Goal: Task Accomplishment & Management: Complete application form

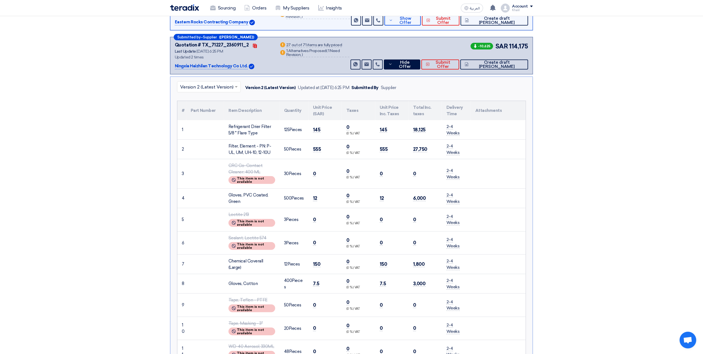
scroll to position [37, 0]
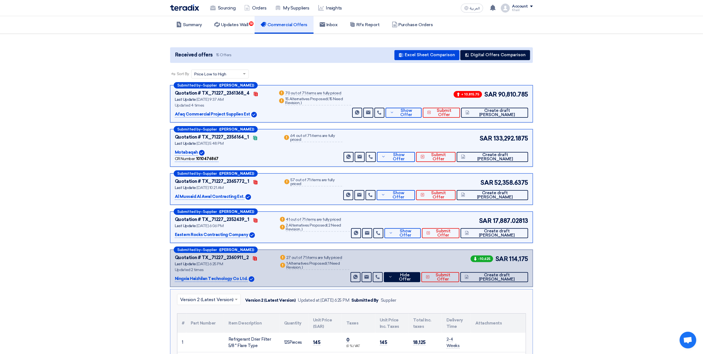
click at [184, 9] on img at bounding box center [184, 7] width 29 height 6
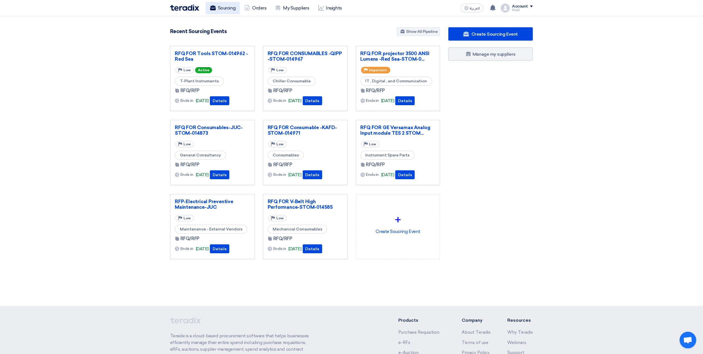
click at [228, 9] on link "Sourcing" at bounding box center [223, 8] width 34 height 12
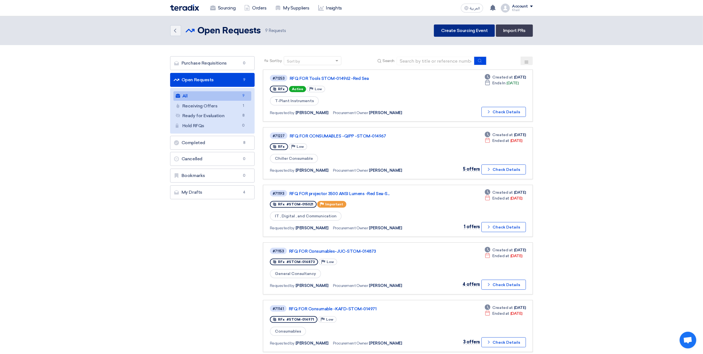
click at [458, 28] on link "Create Sourcing Event" at bounding box center [464, 30] width 61 height 12
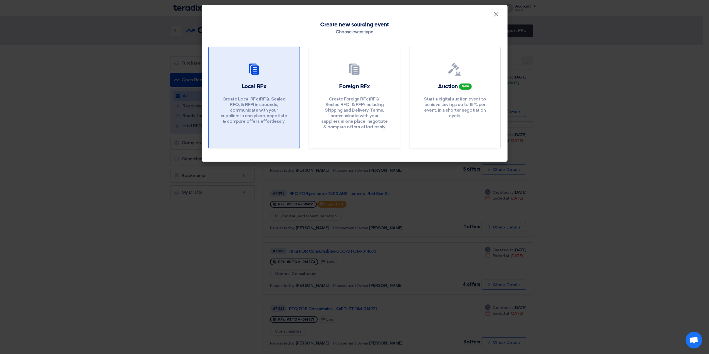
click at [263, 91] on div "Local RFx Create Local RFx (RFQ, Sealed RFQ, & RFP) in seconds, communicate wit…" at bounding box center [254, 105] width 78 height 44
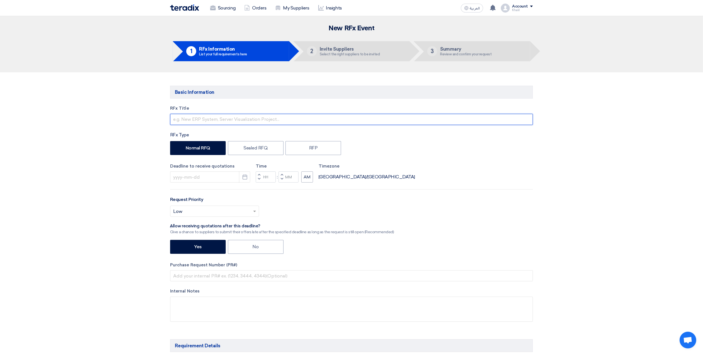
click at [227, 120] on input "text" at bounding box center [351, 119] width 363 height 11
type input "r"
paste input "CRITICAL SPARE PARTS LIST ABB KAFD"
click at [326, 121] on input "RFQ FOR CRITICAL SPARE PARTS LIST ABB KAFD" at bounding box center [351, 119] width 363 height 11
paste input "STOM-013725"
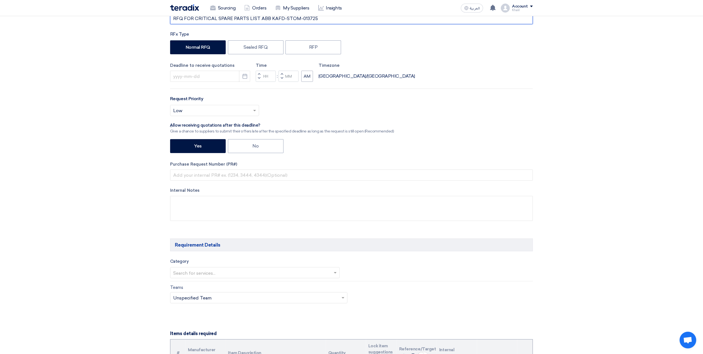
scroll to position [148, 0]
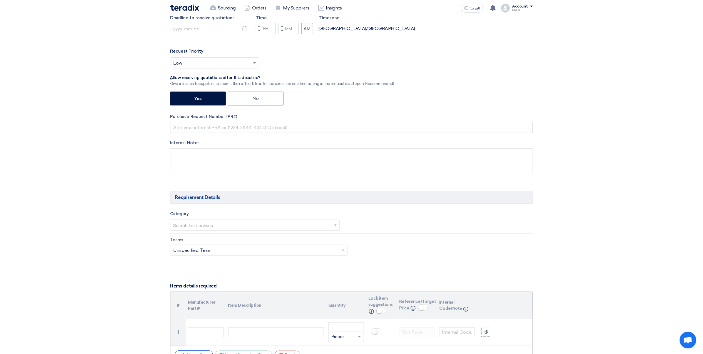
type input "RFQ FOR CRITICAL SPARE PARTS LIST ABB KAFD-STOM-013725"
click at [205, 130] on input "text" at bounding box center [351, 127] width 363 height 11
paste input "STOM-013725"
type input "STOM-013725"
click at [226, 155] on textarea at bounding box center [351, 160] width 363 height 25
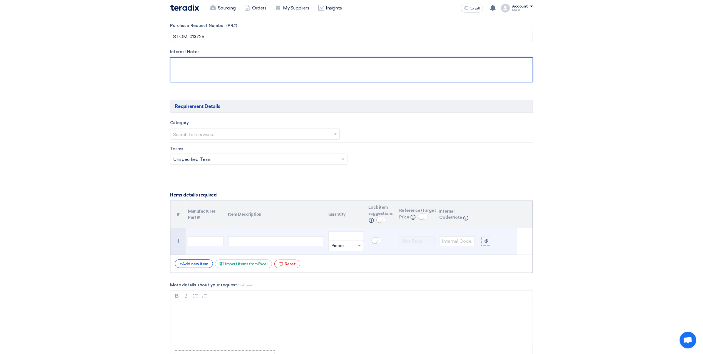
scroll to position [259, 0]
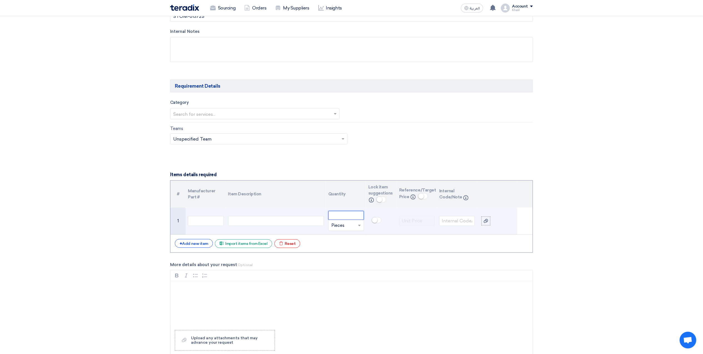
click at [346, 219] on input "number" at bounding box center [346, 215] width 36 height 9
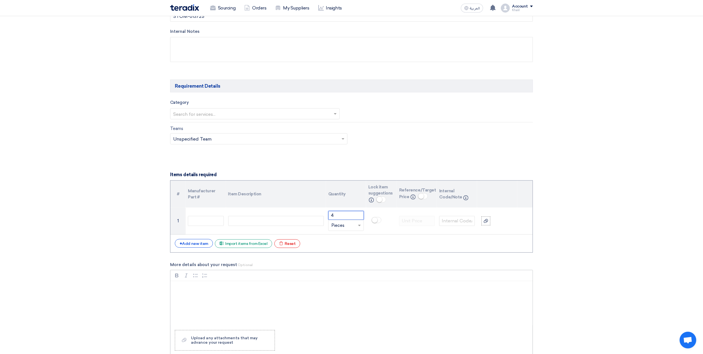
type input "4"
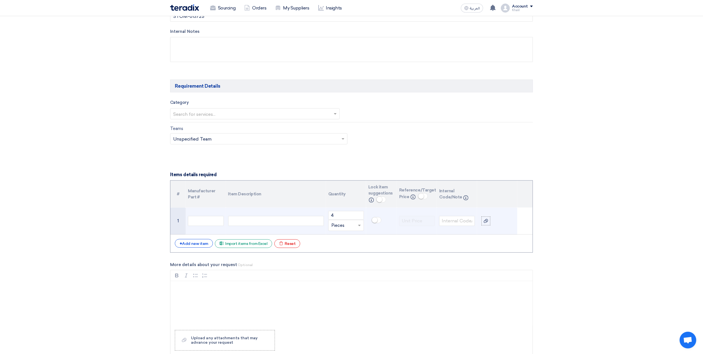
click at [264, 221] on div at bounding box center [276, 221] width 96 height 10
paste div
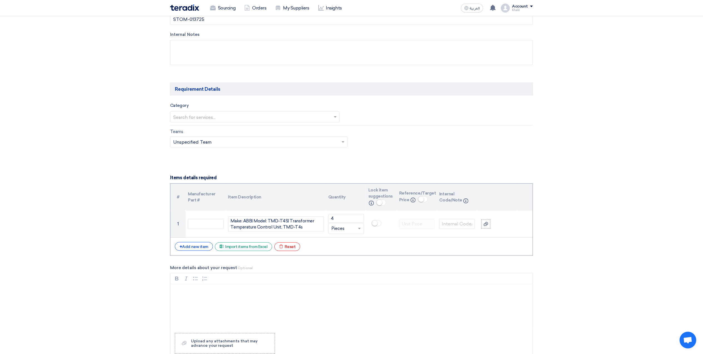
click at [603, 235] on section "Basic Information RFx Title RFQ FOR CRITICAL SPARE PARTS LIST ABB KAFD-STOM-013…" at bounding box center [351, 292] width 703 height 952
click at [202, 246] on div "+ Add new item" at bounding box center [194, 246] width 38 height 9
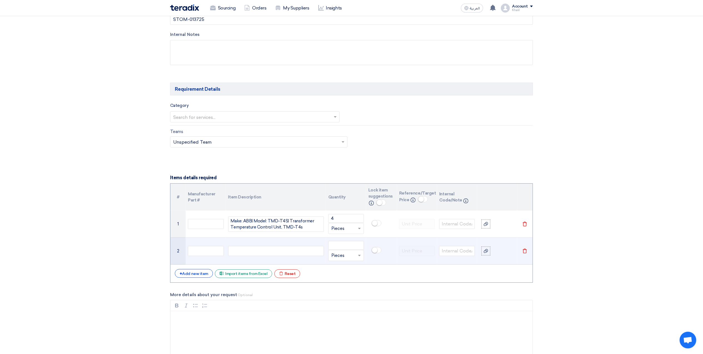
click at [265, 250] on div at bounding box center [276, 251] width 96 height 10
paste div
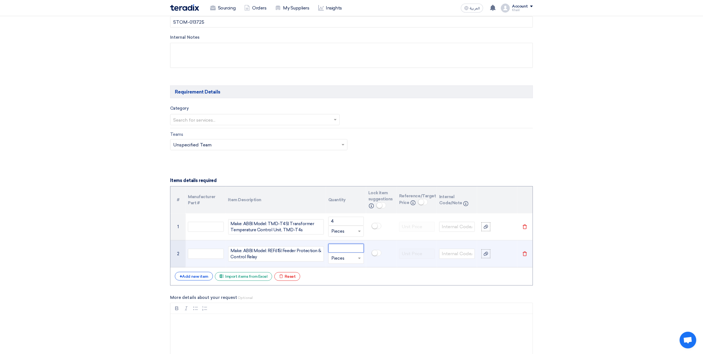
click at [344, 249] on input "number" at bounding box center [346, 248] width 36 height 9
click at [342, 249] on input "number" at bounding box center [346, 248] width 36 height 9
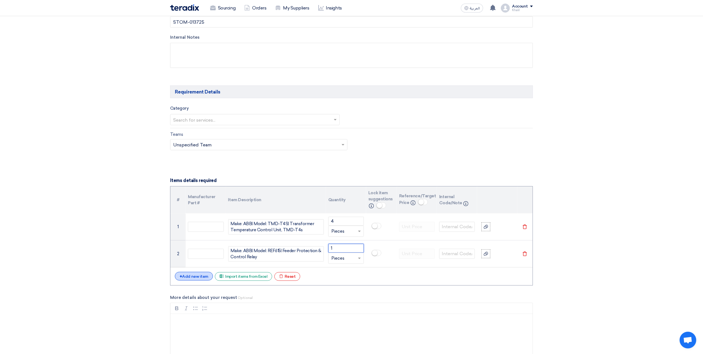
type input "1"
click at [196, 278] on div "+ Add new item" at bounding box center [194, 276] width 38 height 9
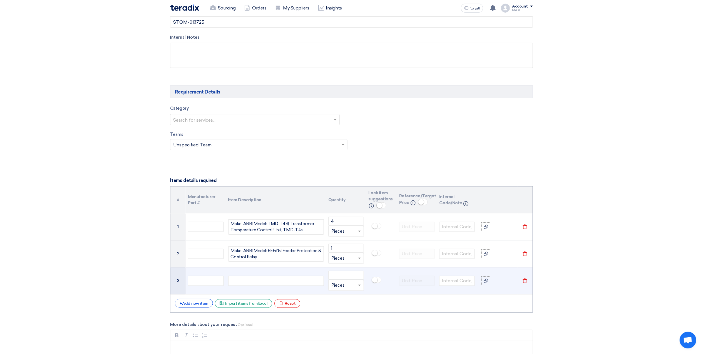
click at [253, 282] on div at bounding box center [276, 281] width 96 height 10
paste div
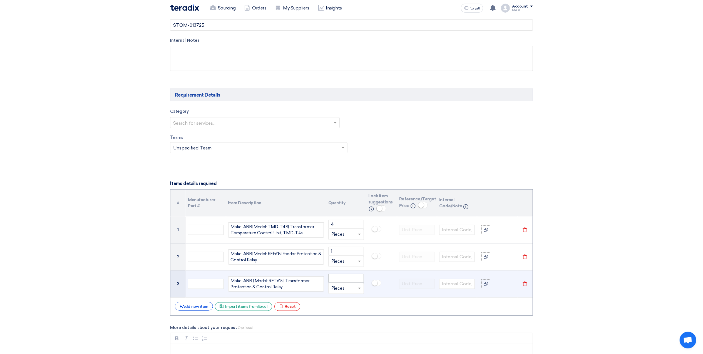
drag, startPoint x: 358, startPoint y: 274, endPoint x: 357, endPoint y: 278, distance: 3.4
click at [357, 278] on td "Unit × Pieces" at bounding box center [346, 283] width 40 height 27
click at [357, 279] on input "number" at bounding box center [346, 278] width 36 height 9
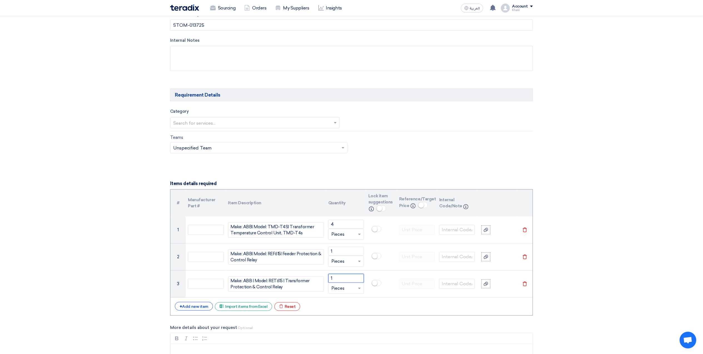
type input "1"
click at [600, 284] on section "Basic Information RFx Title RFQ FOR CRITICAL SPARE PARTS LIST ABB KAFD-STOM-013…" at bounding box center [351, 325] width 703 height 1006
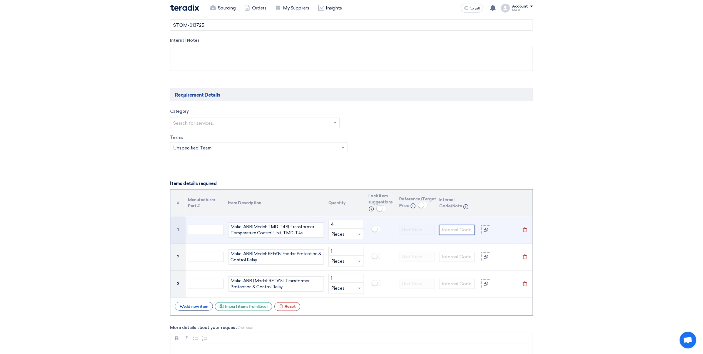
click at [454, 232] on input "text" at bounding box center [457, 230] width 36 height 10
paste input "0101002002"
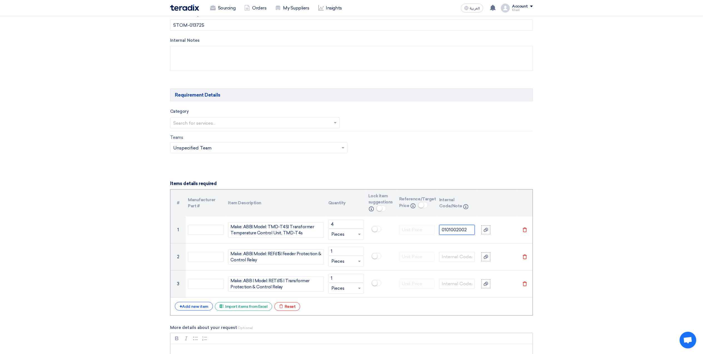
type input "0101002002"
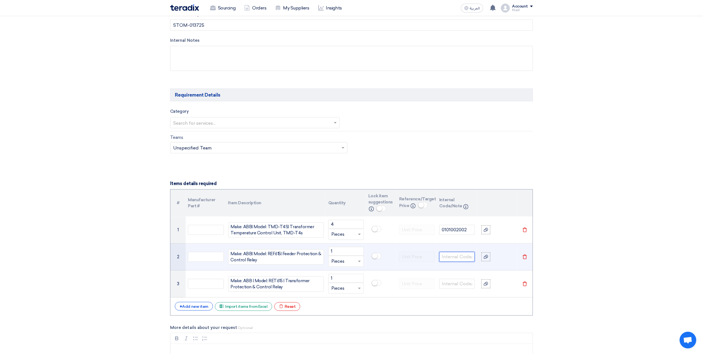
click at [457, 262] on input "text" at bounding box center [457, 257] width 36 height 10
paste input "0101000058"
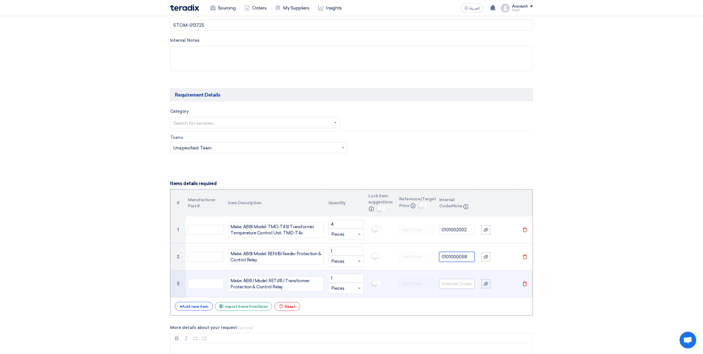
type input "0101000058"
click at [457, 288] on input "text" at bounding box center [457, 284] width 36 height 10
paste input "0101000060"
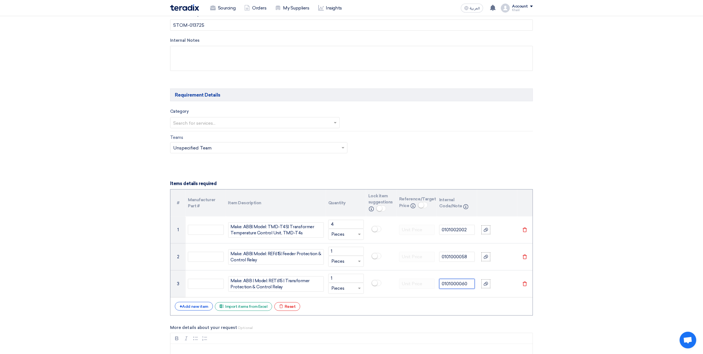
type input "0101000060"
click at [654, 166] on section "Basic Information RFx Title RFQ FOR CRITICAL SPARE PARTS LIST ABB KAFD-STOM-013…" at bounding box center [351, 325] width 703 height 1006
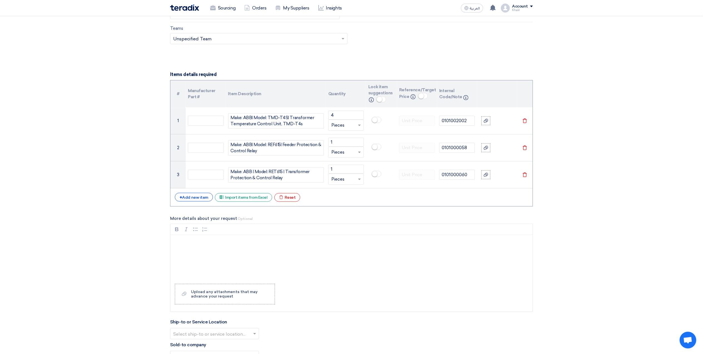
scroll to position [362, 0]
drag, startPoint x: 269, startPoint y: 256, endPoint x: 263, endPoint y: 255, distance: 6.8
click at [269, 256] on div "Rich Text Editor, main" at bounding box center [351, 254] width 362 height 44
drag, startPoint x: 182, startPoint y: 240, endPoint x: 221, endPoint y: 237, distance: 39.8
click at [221, 237] on div "dEAR" at bounding box center [351, 254] width 362 height 44
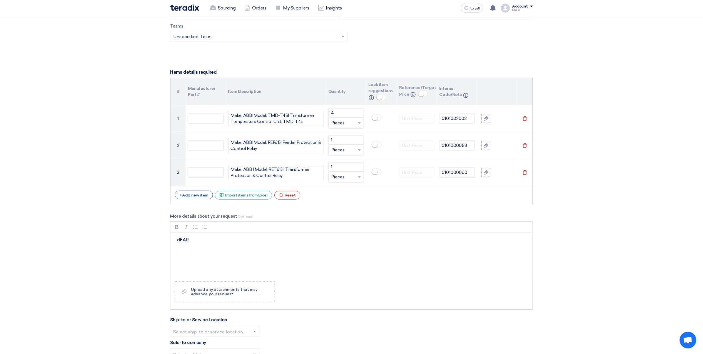
drag, startPoint x: 190, startPoint y: 239, endPoint x: 172, endPoint y: 240, distance: 18.4
click at [172, 240] on div "dEAR" at bounding box center [351, 254] width 362 height 44
drag, startPoint x: 187, startPoint y: 243, endPoint x: 175, endPoint y: 241, distance: 12.3
click at [175, 241] on div "dear" at bounding box center [351, 254] width 362 height 44
drag, startPoint x: 192, startPoint y: 243, endPoint x: 179, endPoint y: 242, distance: 13.4
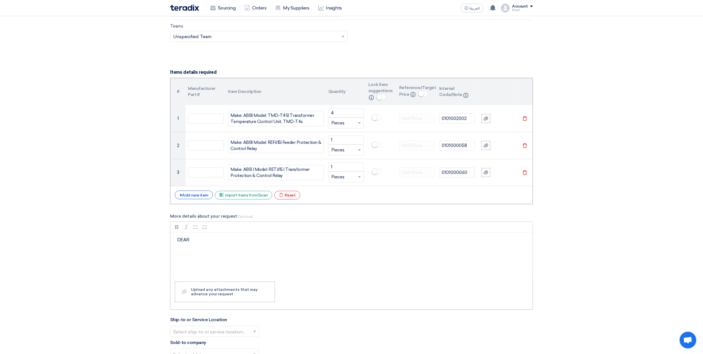
click at [179, 242] on p "DEAR" at bounding box center [353, 239] width 353 height 7
drag, startPoint x: 179, startPoint y: 243, endPoint x: 176, endPoint y: 243, distance: 3.1
click at [176, 243] on div "dear" at bounding box center [351, 254] width 362 height 44
click at [186, 239] on p "Dear" at bounding box center [353, 239] width 353 height 7
click at [189, 243] on p "Dear" at bounding box center [353, 239] width 353 height 7
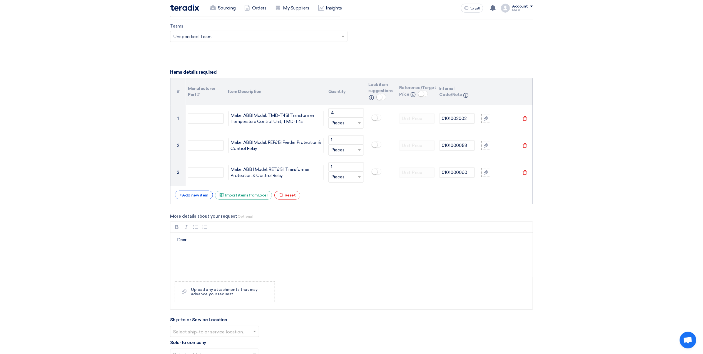
click at [602, 224] on section "Basic Information RFx Title RFQ FOR CRITICAL SPARE PARTS LIST ABB KAFD-STOM-013…" at bounding box center [351, 213] width 703 height 1006
drag, startPoint x: 650, startPoint y: 211, endPoint x: 647, endPoint y: 212, distance: 2.8
click at [650, 211] on section "Basic Information RFx Title RFQ FOR CRITICAL SPARE PARTS LIST ABB KAFD-STOM-013…" at bounding box center [351, 213] width 703 height 1006
drag, startPoint x: 204, startPoint y: 245, endPoint x: 164, endPoint y: 245, distance: 40.0
click at [164, 245] on section "Basic Information RFx Title RFQ FOR CRITICAL SPARE PARTS LIST ABB KAFD-STOM-013…" at bounding box center [351, 213] width 703 height 1006
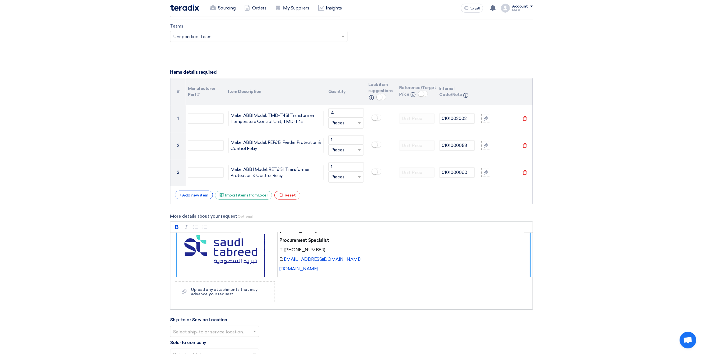
scroll to position [0, 0]
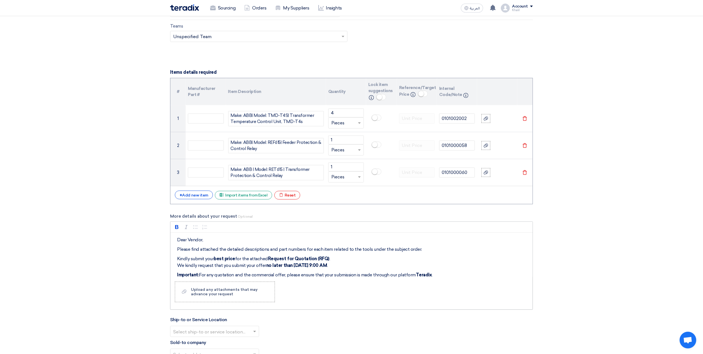
click at [334, 263] on p "Kindly submit your best price for the attached Request for Quotation (RFQ) . We…" at bounding box center [353, 261] width 353 height 13
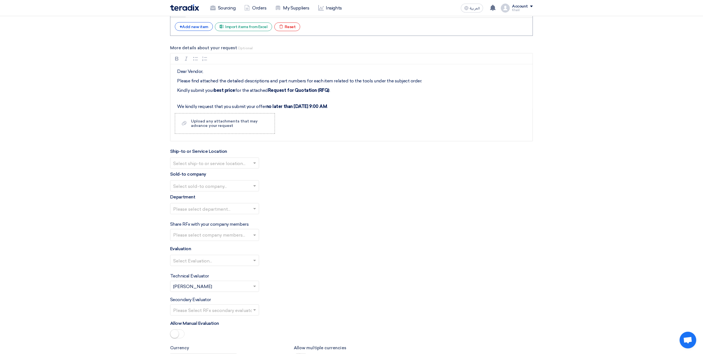
scroll to position [547, 0]
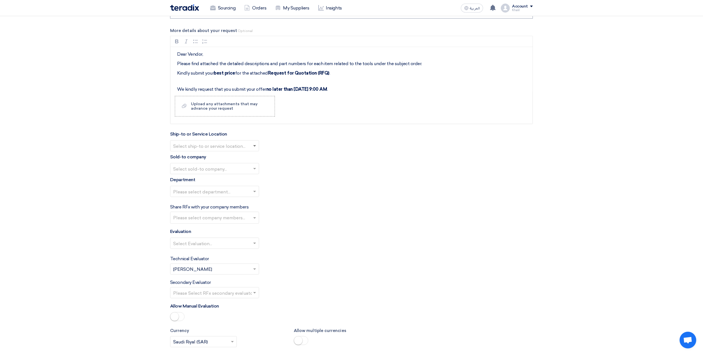
click at [255, 147] on span at bounding box center [254, 146] width 3 height 2
click at [248, 159] on div "STOM Main WH" at bounding box center [214, 156] width 88 height 11
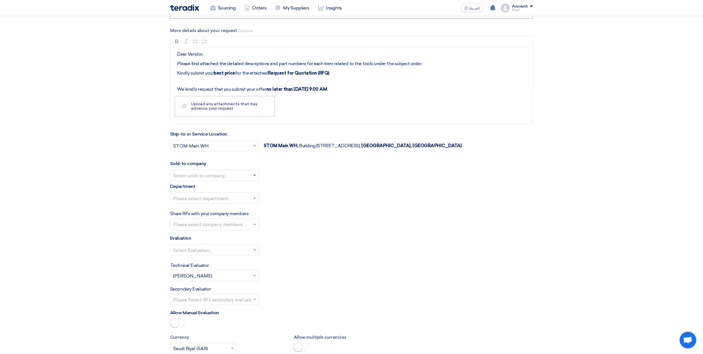
click at [254, 179] on span at bounding box center [255, 175] width 7 height 7
click at [249, 200] on div "STDC - Khobar" at bounding box center [214, 197] width 88 height 11
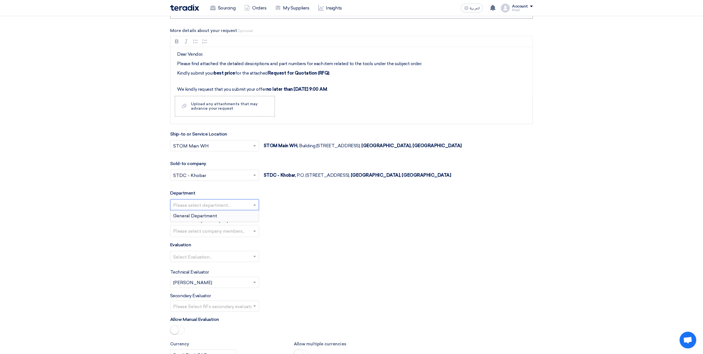
click at [249, 208] on input "text" at bounding box center [211, 205] width 77 height 9
click at [247, 219] on div "General Department" at bounding box center [214, 215] width 88 height 11
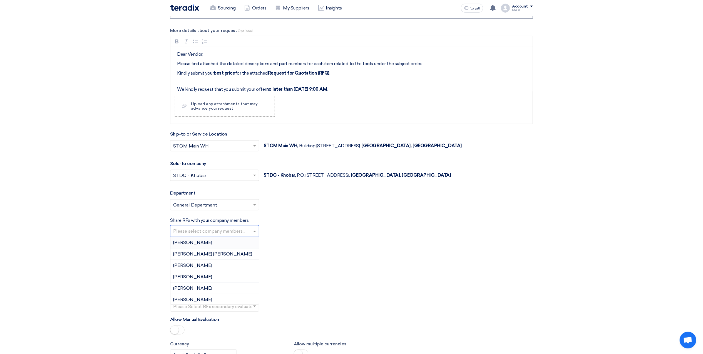
click at [250, 237] on ng-select "Please select company members... [PERSON_NAME] [PERSON_NAME] [PERSON_NAME] [PER…" at bounding box center [214, 231] width 89 height 12
click at [228, 302] on div "[PERSON_NAME] hajimalang" at bounding box center [214, 296] width 88 height 11
drag, startPoint x: 311, startPoint y: 292, endPoint x: 264, endPoint y: 280, distance: 48.9
click at [311, 292] on form "Basic Information RFx Title RFQ FOR CRITICAL SPARE PARTS LIST ABB KAFD-STOM-013…" at bounding box center [351, 35] width 363 height 995
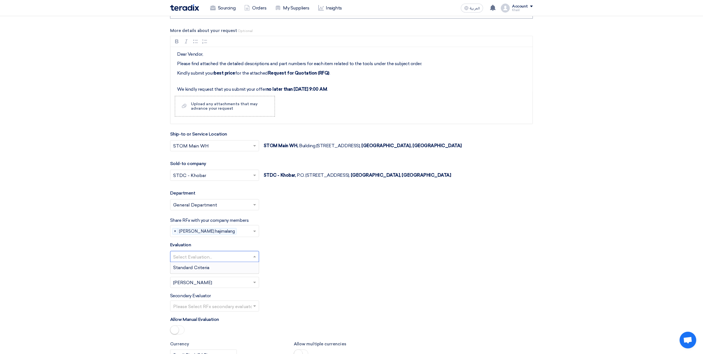
click at [223, 259] on input "text" at bounding box center [211, 257] width 77 height 9
click at [223, 271] on div "Standard Criteria" at bounding box center [214, 267] width 88 height 11
click at [222, 310] on input "text" at bounding box center [211, 306] width 77 height 9
click at [219, 276] on div "[PERSON_NAME]" at bounding box center [214, 271] width 88 height 11
click at [291, 288] on div "Technical Evaluator Please Select RFx evaluator... × [PERSON_NAME] ×" at bounding box center [351, 278] width 363 height 19
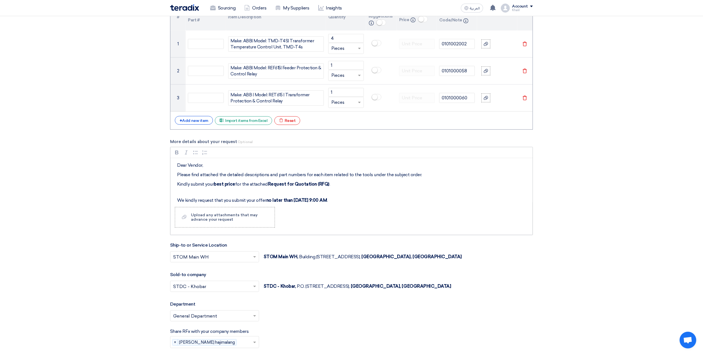
scroll to position [445, 0]
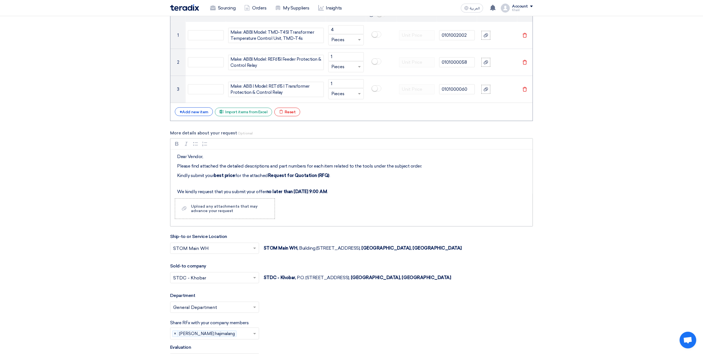
click at [240, 221] on div "Rich Text Editor Bold (CTRL+B) Bold Italic (CTRL+I) Italic Bulleted List Bullet…" at bounding box center [351, 182] width 363 height 88
click at [239, 217] on label "Upload a file Upload any attachments that may advance your request" at bounding box center [225, 208] width 100 height 21
click at [0, 0] on input "Upload a file Upload any attachments that may advance your request" at bounding box center [0, 0] width 0 height 0
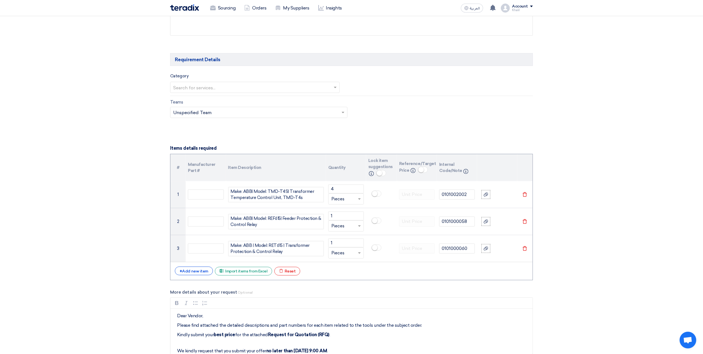
scroll to position [296, 0]
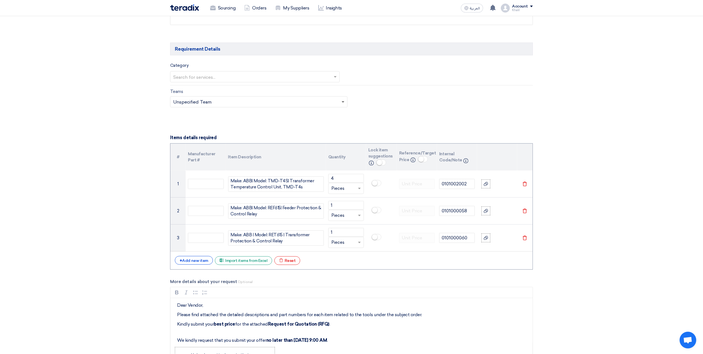
click at [342, 102] on span at bounding box center [343, 102] width 3 height 2
click at [344, 102] on span at bounding box center [343, 101] width 7 height 7
click at [335, 76] on span at bounding box center [336, 76] width 7 height 7
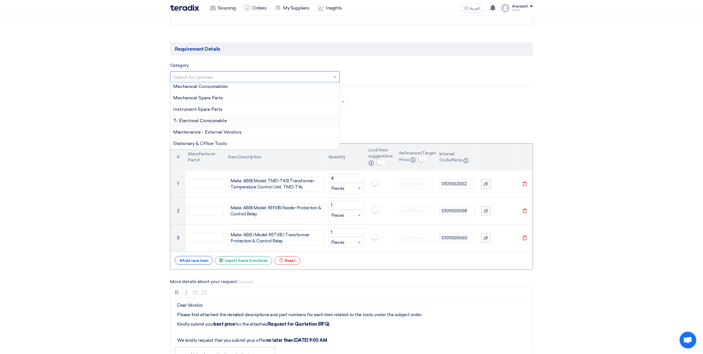
click at [292, 120] on div "T- Electrical Consumable" at bounding box center [254, 120] width 169 height 11
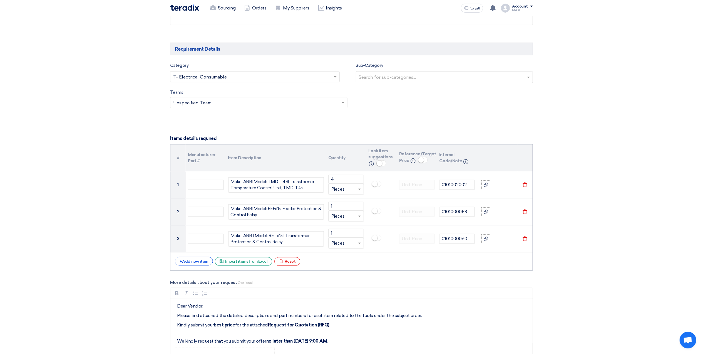
click at [372, 112] on div "Teams Teams.. × Unspecified Team ×" at bounding box center [351, 102] width 371 height 26
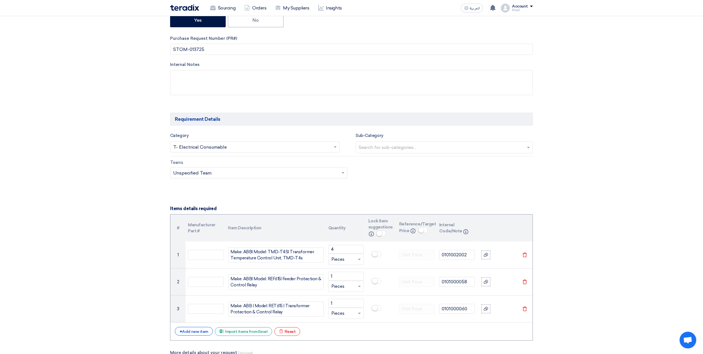
scroll to position [222, 0]
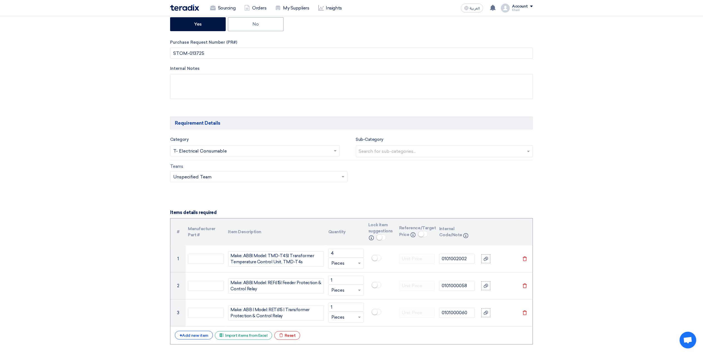
click at [335, 150] on span at bounding box center [336, 150] width 7 height 7
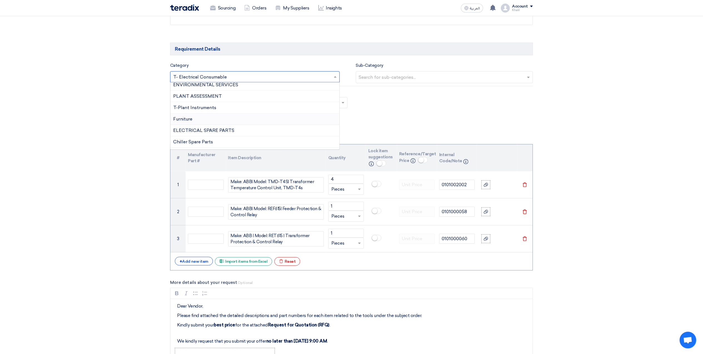
scroll to position [371, 0]
click at [249, 99] on div "ELECTRICAL SPARE PARTS" at bounding box center [254, 93] width 169 height 11
drag, startPoint x: 366, startPoint y: 113, endPoint x: 376, endPoint y: 104, distance: 13.2
click at [370, 110] on div "Teams Teams.. × Unspecified Team ×" at bounding box center [351, 102] width 371 height 26
click at [393, 76] on input "text" at bounding box center [445, 77] width 173 height 9
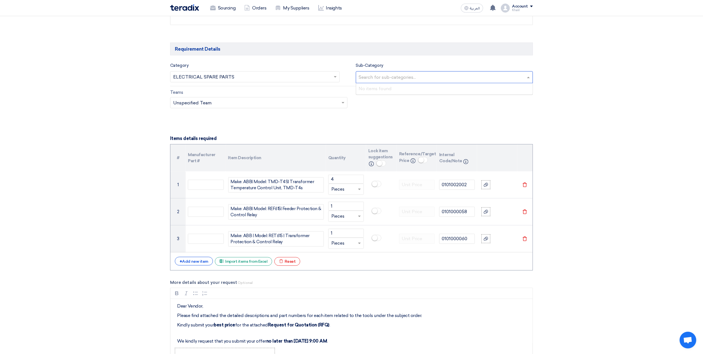
click at [394, 105] on div "Teams Teams.. × Unspecified Team ×" at bounding box center [351, 102] width 371 height 26
click at [413, 82] on input "text" at bounding box center [445, 77] width 173 height 9
click at [342, 125] on form "Basic Information RFx Title RFQ FOR CRITICAL SPARE PARTS LIST ABB KAFD-STOM-013…" at bounding box center [351, 294] width 363 height 1010
click at [306, 108] on ng-select "Teams.. × Unspecified Team ×" at bounding box center [258, 102] width 177 height 11
click at [314, 126] on div "Unspecified Team" at bounding box center [258, 124] width 177 height 11
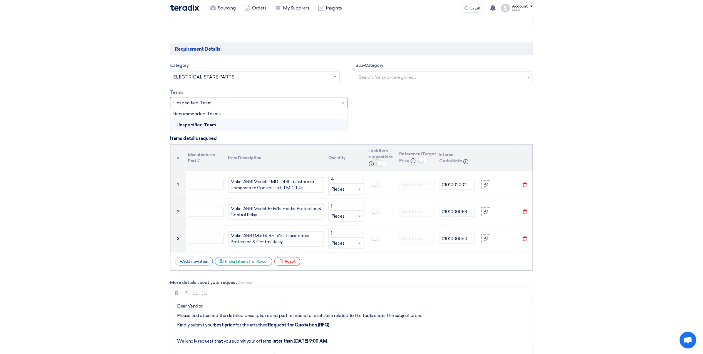
click at [306, 107] on input "text" at bounding box center [256, 102] width 166 height 9
click at [442, 131] on form "Basic Information RFx Title RFQ FOR CRITICAL SPARE PARTS LIST ABB KAFD-STOM-013…" at bounding box center [351, 294] width 363 height 1010
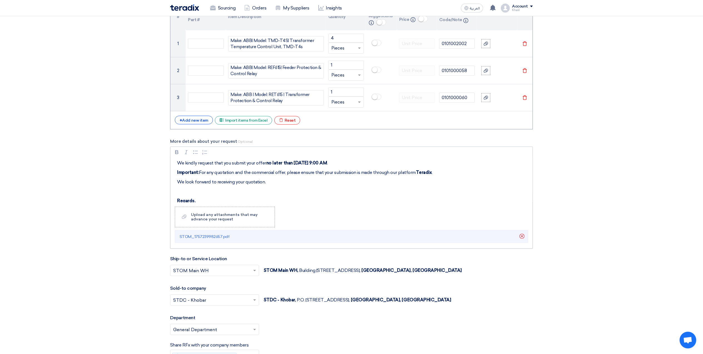
scroll to position [0, 0]
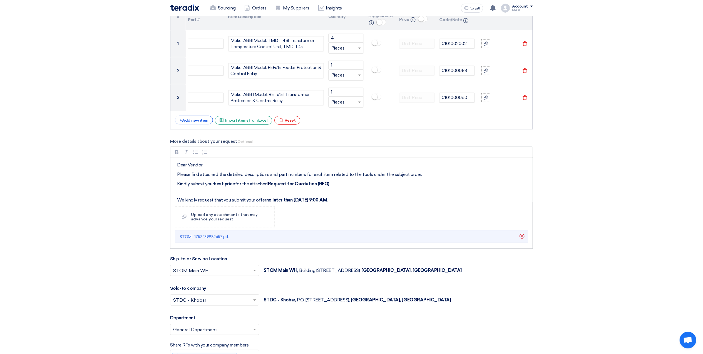
click at [364, 177] on p "Please find attached the detailed descriptions and part numbers for each item r…" at bounding box center [353, 174] width 353 height 7
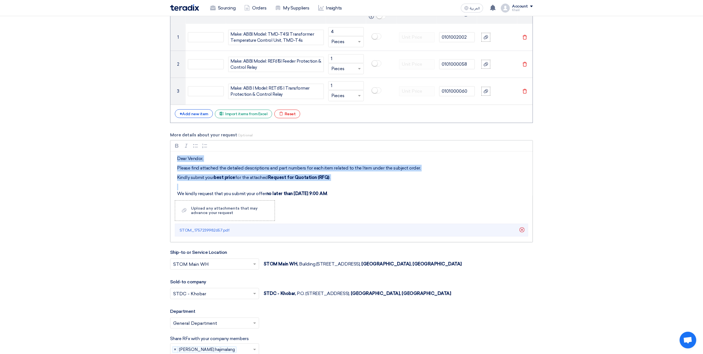
scroll to position [107, 0]
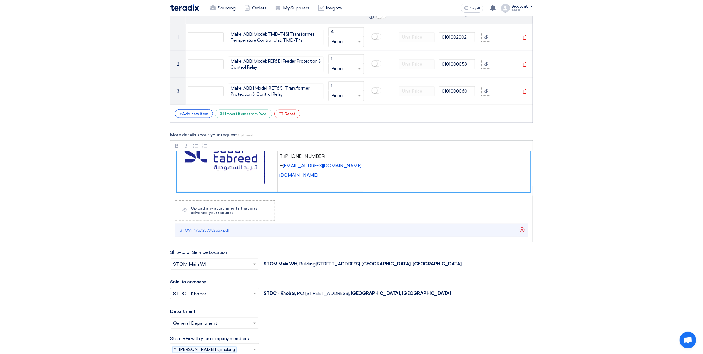
drag, startPoint x: 179, startPoint y: 160, endPoint x: 362, endPoint y: 189, distance: 185.8
click at [355, 188] on div "Dear Vendor, Please find attached the detailed descriptions and part numbers fo…" at bounding box center [351, 173] width 362 height 44
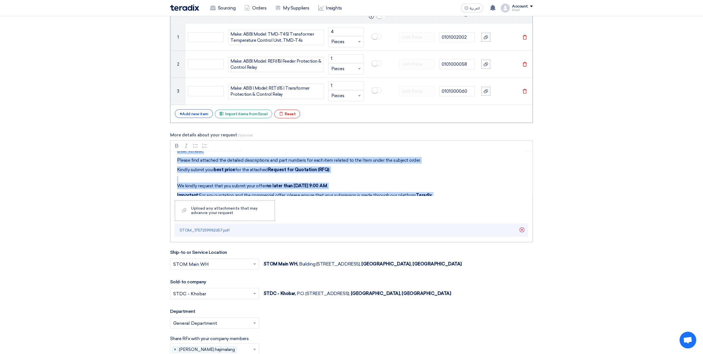
scroll to position [0, 0]
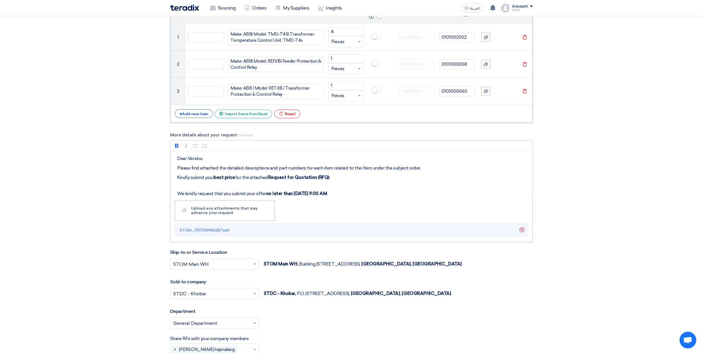
drag, startPoint x: 310, startPoint y: 177, endPoint x: 178, endPoint y: 163, distance: 133.2
click at [178, 162] on p "Dear Vendor," at bounding box center [353, 158] width 353 height 7
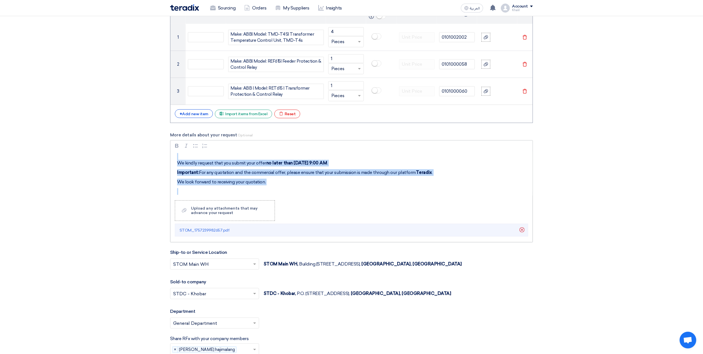
scroll to position [107, 0]
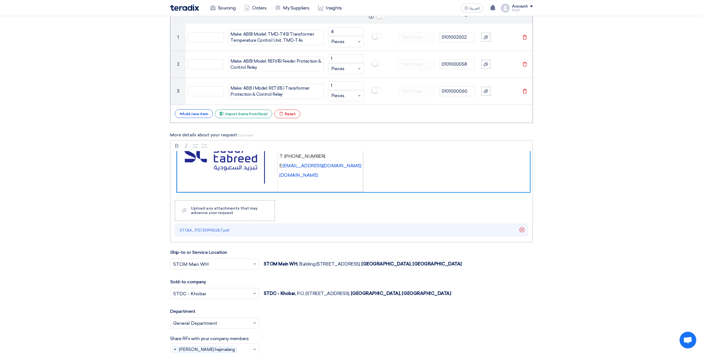
drag, startPoint x: 178, startPoint y: 162, endPoint x: 386, endPoint y: 200, distance: 211.9
click at [392, 196] on div "Dear Vendor, Please find attached the detailed descriptions and part numbers fo…" at bounding box center [351, 173] width 362 height 44
copy div "Dear Vendor, Please find attached the detailed descriptions and part numbers fo…"
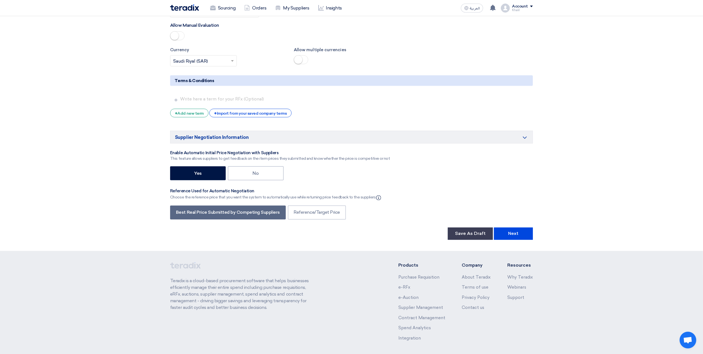
scroll to position [882, 0]
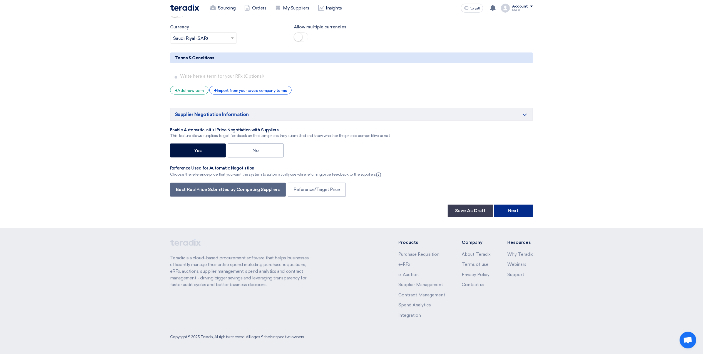
click at [513, 214] on button "Next" at bounding box center [513, 211] width 39 height 12
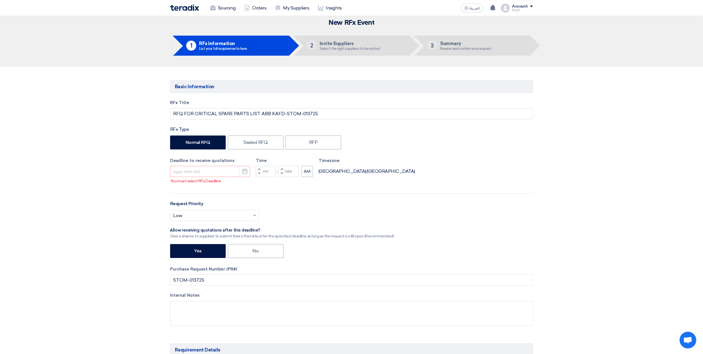
scroll to position [0, 0]
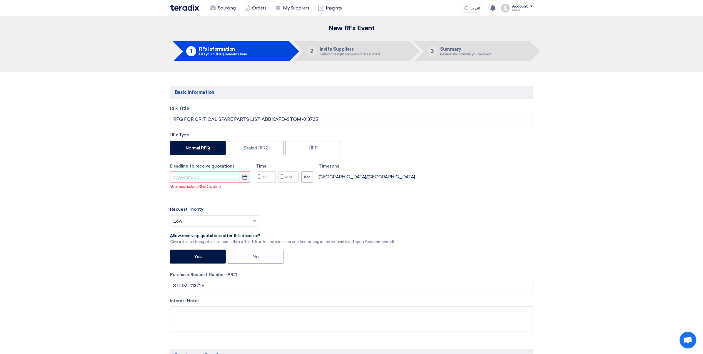
click at [246, 176] on icon "Pick a date" at bounding box center [245, 177] width 6 height 6
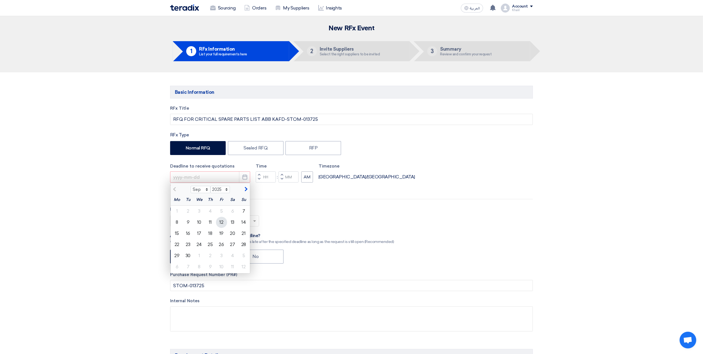
click at [226, 222] on div "12" at bounding box center [221, 222] width 11 height 11
type input "[DATE]"
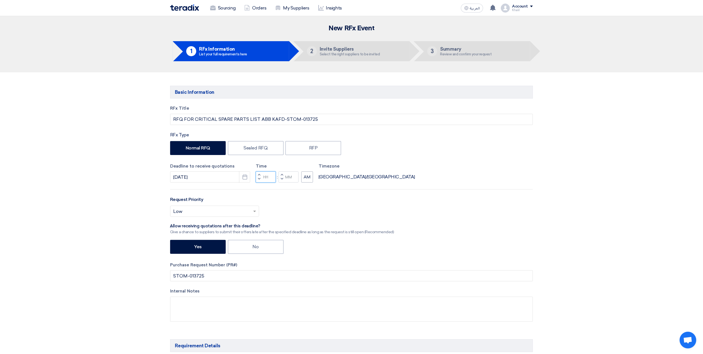
click at [266, 178] on input "Hours" at bounding box center [266, 176] width 20 height 11
type input "09"
click at [297, 187] on div "RFx Title RFQ FOR CRITICAL SPARE PARTS LIST ABB KAFD-STOM-013725 RFx Type Norma…" at bounding box center [351, 217] width 371 height 225
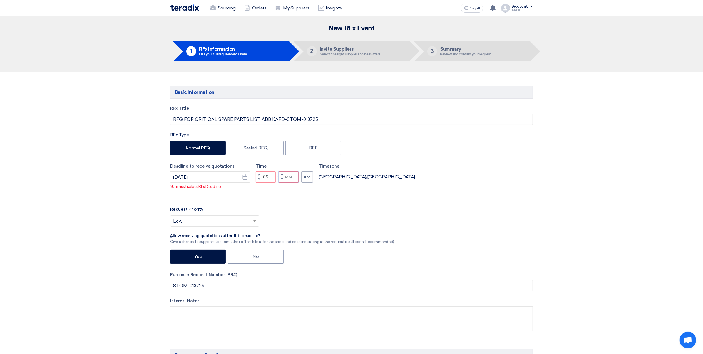
click at [289, 179] on input "Minutes" at bounding box center [289, 176] width 20 height 11
type input "00"
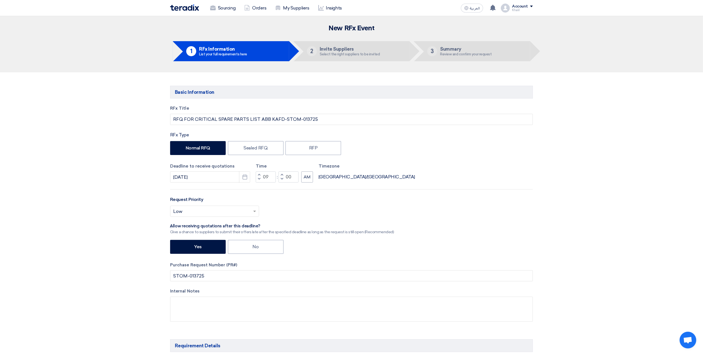
click at [384, 199] on div "RFx Title RFQ FOR CRITICAL SPARE PARTS LIST ABB KAFD-STOM-013725 RFx Type Norma…" at bounding box center [351, 217] width 371 height 225
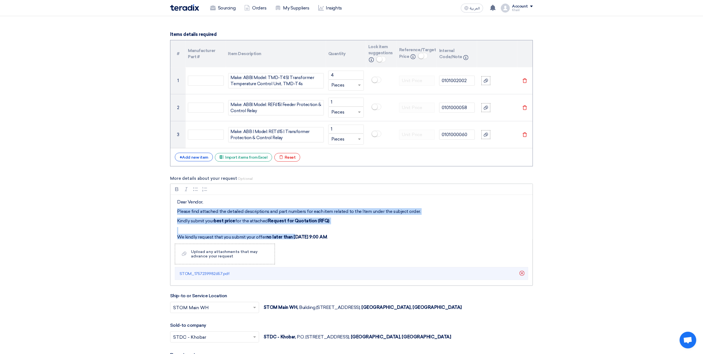
drag, startPoint x: 293, startPoint y: 200, endPoint x: 294, endPoint y: 206, distance: 6.2
click at [296, 200] on div "Dear Vendor, Please find attached the detailed descriptions and part numbers fo…" at bounding box center [351, 217] width 362 height 44
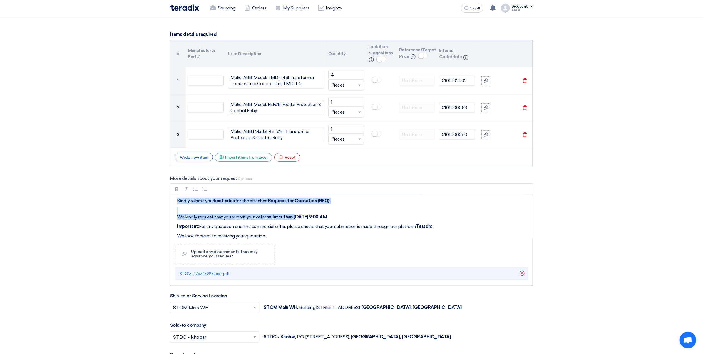
scroll to position [37, 0]
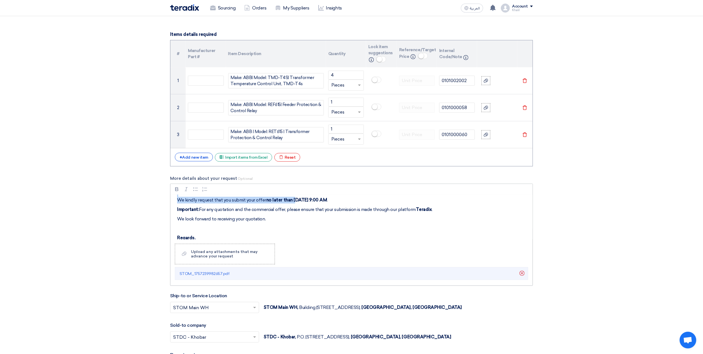
click at [295, 202] on strong "no later than [DATE] 9:00 AM" at bounding box center [296, 199] width 61 height 5
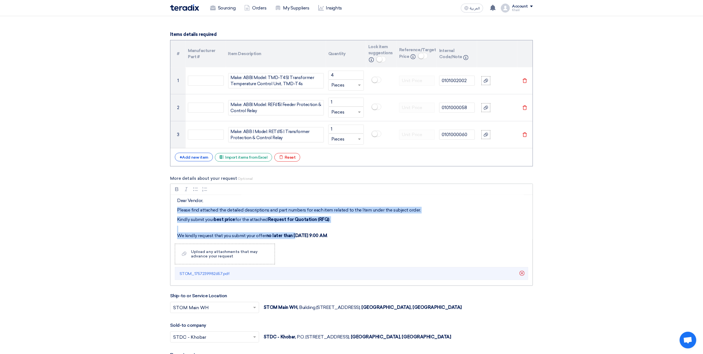
scroll to position [0, 0]
click at [295, 202] on div "Dear Vendor, Please find attached the detailed descriptions and part numbers fo…" at bounding box center [351, 217] width 362 height 44
click at [300, 232] on p "We kindly request that you submit your offer no later than [DATE] 9:00 AM ." at bounding box center [353, 233] width 353 height 13
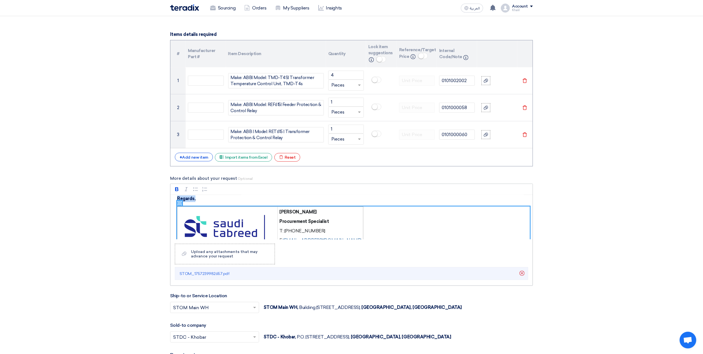
drag, startPoint x: 294, startPoint y: 237, endPoint x: 293, endPoint y: 225, distance: 12.3
click at [295, 237] on div "Dear Vendor, Please find attached the detailed descriptions and part numbers fo…" at bounding box center [351, 217] width 362 height 44
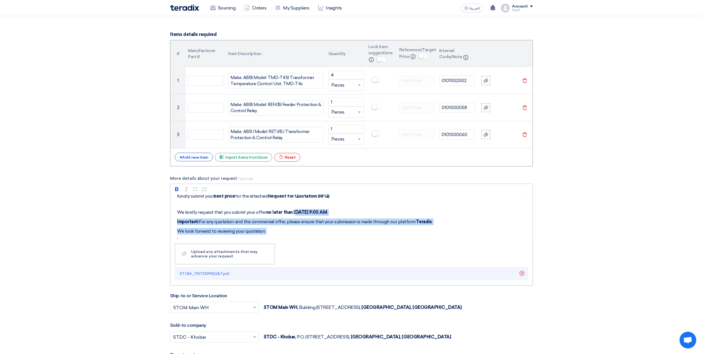
scroll to position [37, 0]
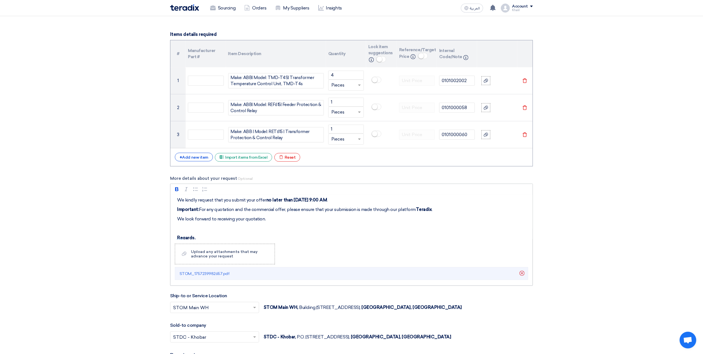
click at [296, 215] on div "Dear Vendor, Please find attached the detailed descriptions and part numbers fo…" at bounding box center [351, 217] width 362 height 44
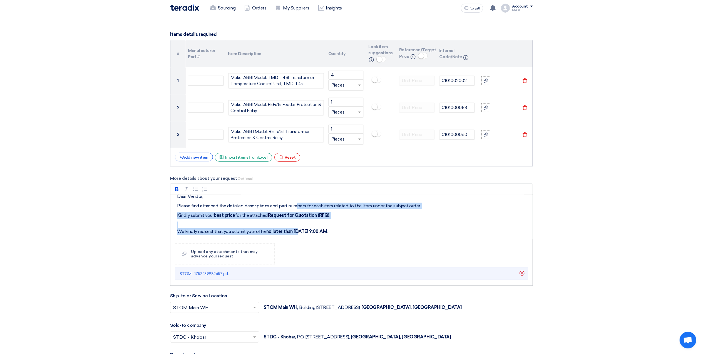
scroll to position [0, 0]
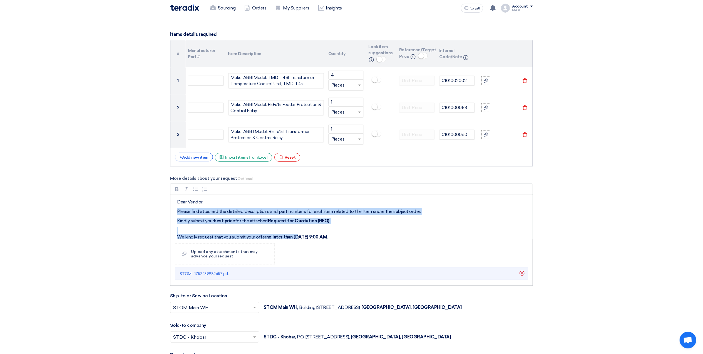
drag, startPoint x: 296, startPoint y: 203, endPoint x: 294, endPoint y: 209, distance: 6.9
click at [294, 208] on div "Dear Vendor, Please find attached the detailed descriptions and part numbers fo…" at bounding box center [351, 217] width 362 height 44
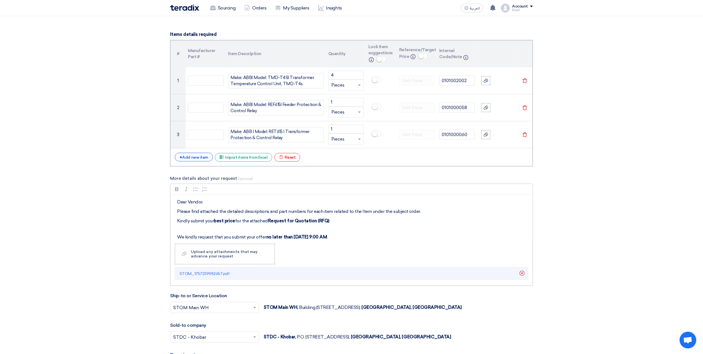
drag, startPoint x: 300, startPoint y: 237, endPoint x: 296, endPoint y: 237, distance: 3.6
click at [298, 237] on strong "no later than [DATE] 9:00 AM" at bounding box center [296, 236] width 61 height 5
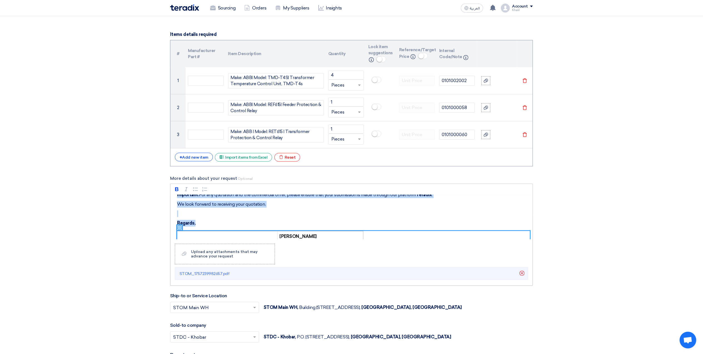
drag, startPoint x: 294, startPoint y: 237, endPoint x: 288, endPoint y: 210, distance: 28.3
click at [295, 237] on div "Dear Vendor, Please find attached the detailed descriptions and part numbers fo…" at bounding box center [351, 217] width 362 height 44
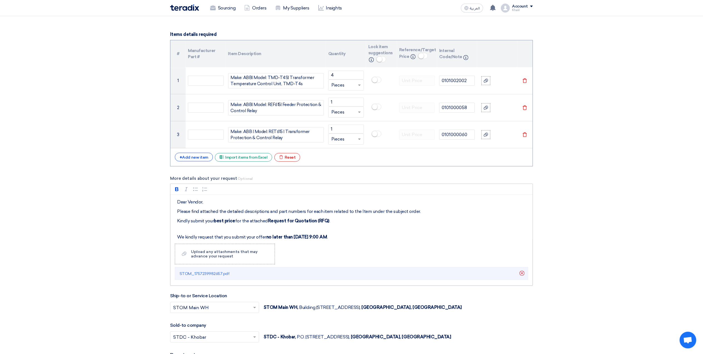
click at [302, 232] on p "We kindly request that you submit your offer no later than [DATE] 9:00 AM ." at bounding box center [353, 233] width 353 height 13
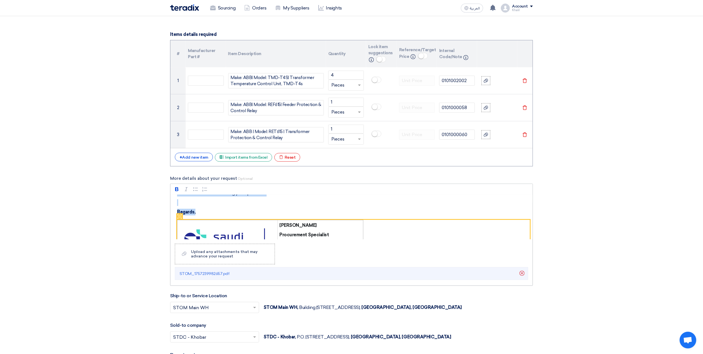
drag, startPoint x: 296, startPoint y: 237, endPoint x: 298, endPoint y: 222, distance: 15.9
click at [295, 237] on div "Dear Vendor, Please find attached the detailed descriptions and part numbers fo…" at bounding box center [351, 217] width 362 height 44
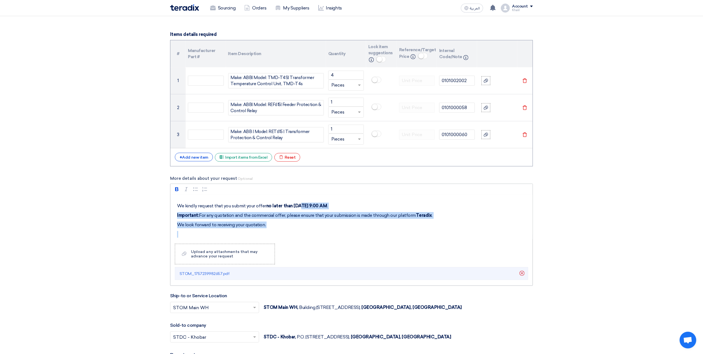
scroll to position [4, 0]
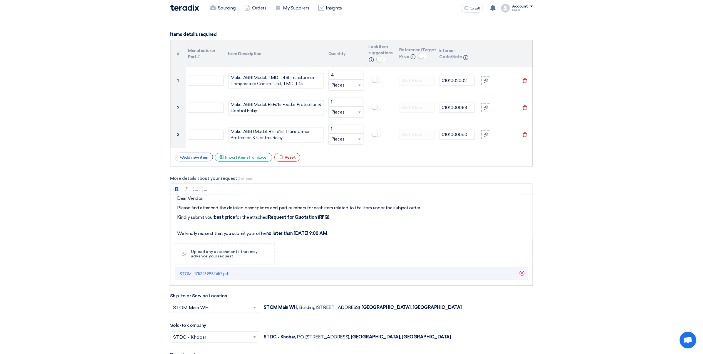
click at [294, 235] on strong "no later than [DATE] 9:00 AM" at bounding box center [296, 233] width 61 height 5
click at [323, 234] on strong "no later than [DATE] 9:00 AM" at bounding box center [296, 233] width 61 height 5
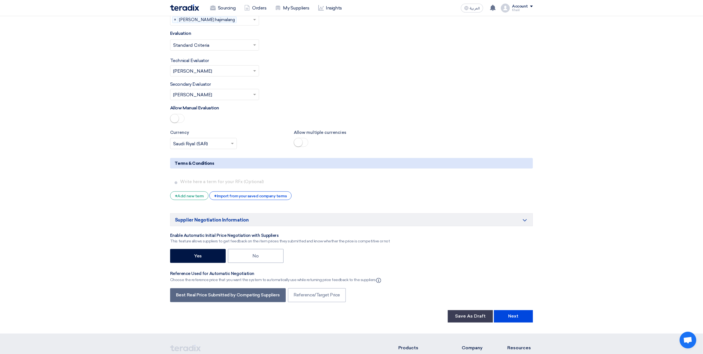
scroll to position [882, 0]
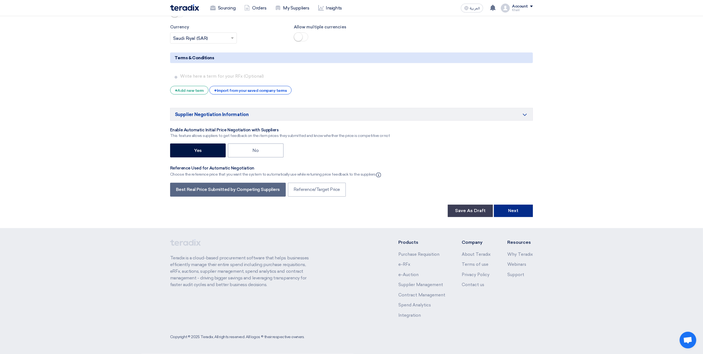
click at [514, 215] on button "Next" at bounding box center [513, 211] width 39 height 12
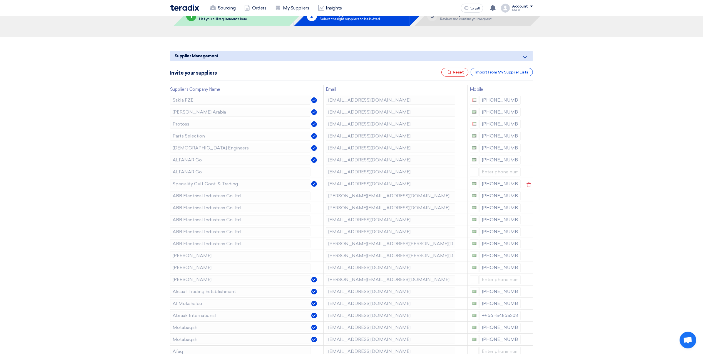
scroll to position [37, 0]
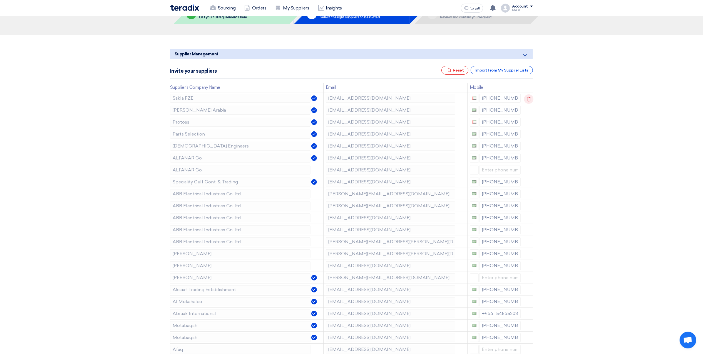
click at [532, 100] on icon at bounding box center [528, 98] width 9 height 9
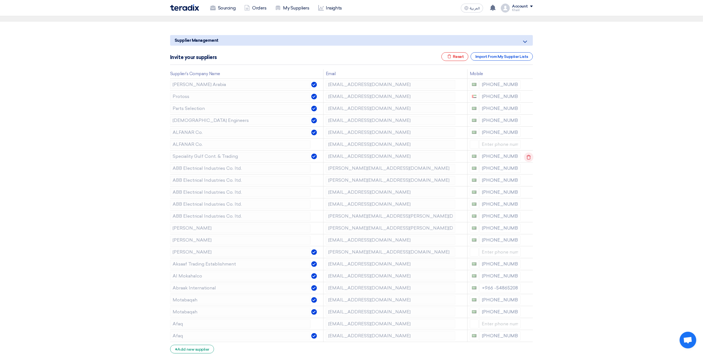
scroll to position [74, 0]
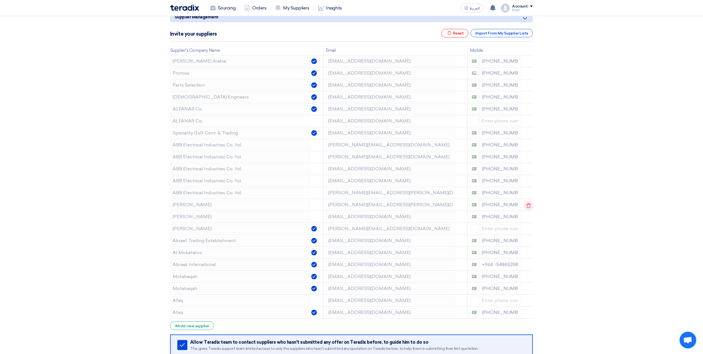
click at [529, 205] on use at bounding box center [529, 205] width 4 height 5
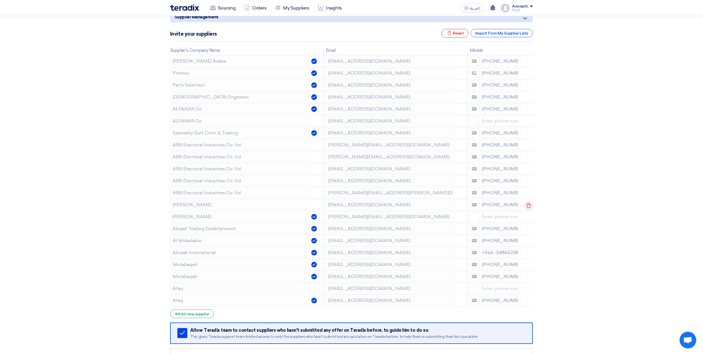
click at [529, 207] on icon at bounding box center [528, 205] width 9 height 9
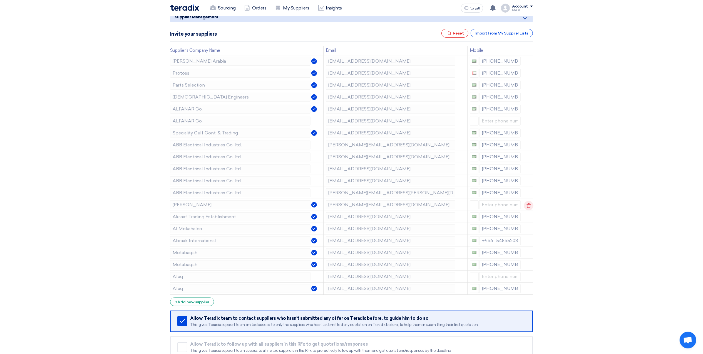
click at [529, 207] on icon at bounding box center [528, 205] width 9 height 9
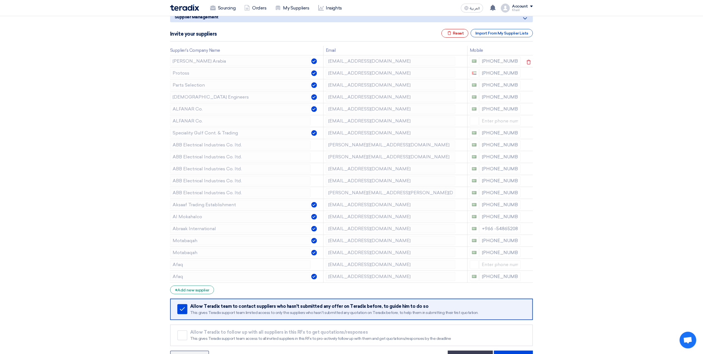
click at [325, 60] on td "[EMAIL_ADDRESS][DOMAIN_NAME]" at bounding box center [395, 61] width 144 height 12
click at [323, 71] on tr "Protoss [EMAIL_ADDRESS][DOMAIN_NAME] [PHONE_NUMBER]" at bounding box center [351, 73] width 363 height 12
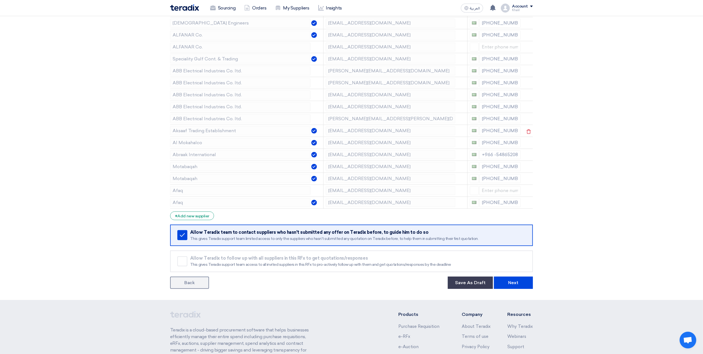
scroll to position [148, 0]
click at [325, 73] on td "[PERSON_NAME][EMAIL_ADDRESS][DOMAIN_NAME]" at bounding box center [395, 71] width 144 height 12
click at [323, 170] on tr "Motabaqah [EMAIL_ADDRESS][DOMAIN_NAME] [PHONE_NUMBER]" at bounding box center [351, 166] width 363 height 12
click at [324, 194] on td "[EMAIL_ADDRESS][DOMAIN_NAME]" at bounding box center [395, 190] width 144 height 12
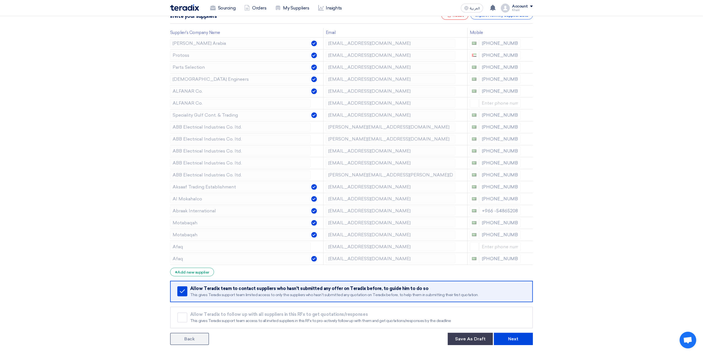
scroll to position [185, 0]
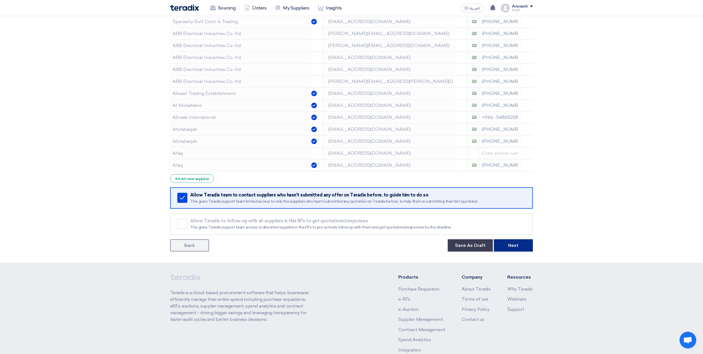
click at [523, 248] on button "Next" at bounding box center [513, 245] width 39 height 12
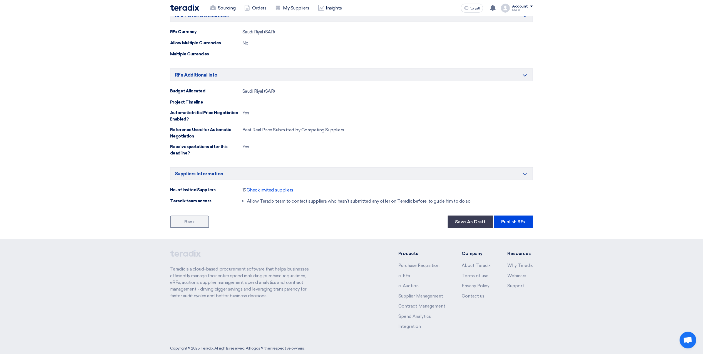
scroll to position [369, 0]
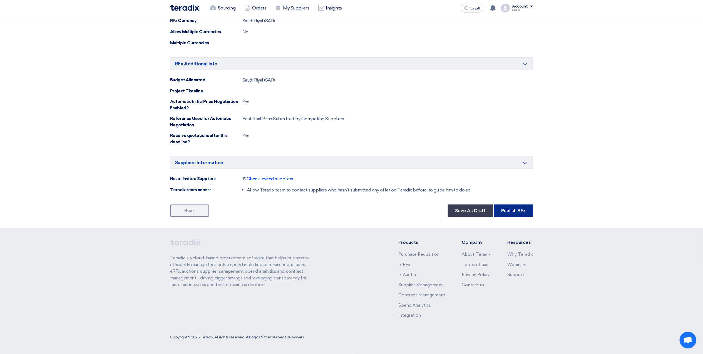
click at [512, 212] on button "Publish RFx" at bounding box center [513, 210] width 39 height 12
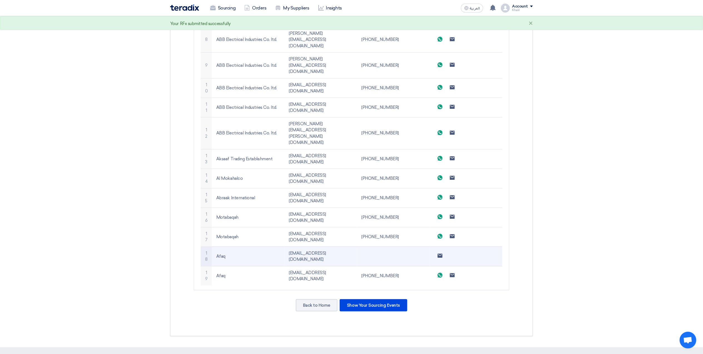
scroll to position [365, 0]
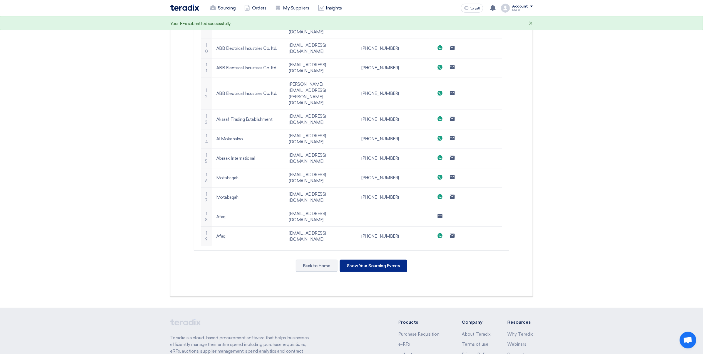
click at [387, 259] on div "Show Your Sourcing Events" at bounding box center [374, 265] width 68 height 12
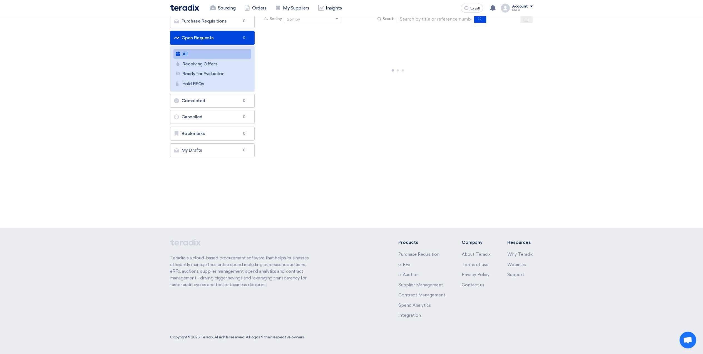
scroll to position [0, 0]
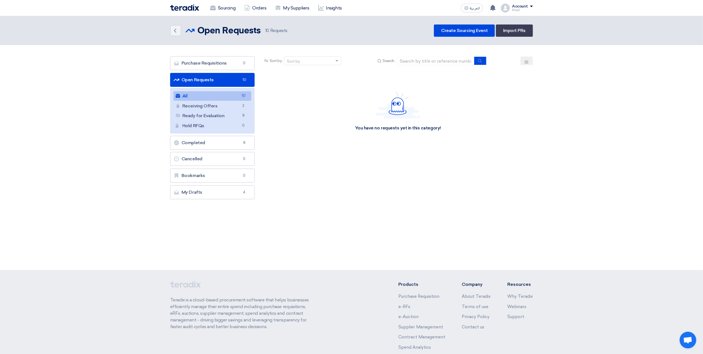
click at [221, 97] on link "All All 10" at bounding box center [213, 95] width 78 height 9
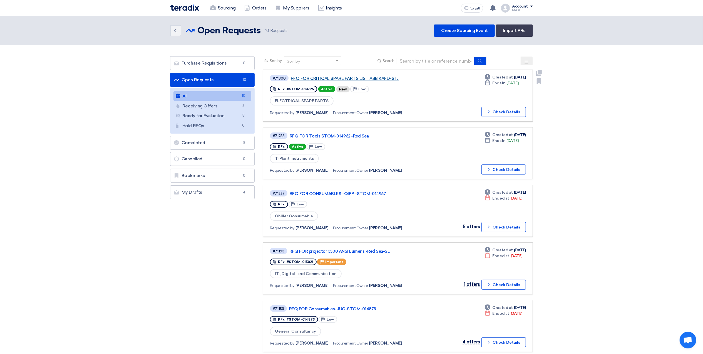
click at [347, 78] on link "RFQ FOR CRITICAL SPARE PARTS LIST ABB KAFD-ST..." at bounding box center [360, 78] width 139 height 5
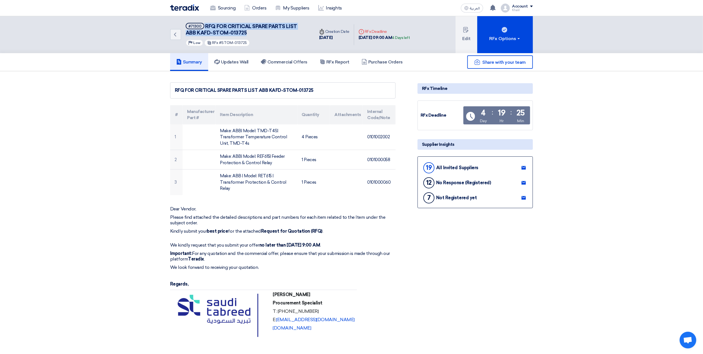
drag, startPoint x: 255, startPoint y: 35, endPoint x: 204, endPoint y: 26, distance: 52.5
click at [204, 26] on h5 "#71300 RFQ FOR CRITICAL SPARE PARTS LIST ABB KAFD-STOM-013725" at bounding box center [247, 30] width 122 height 14
copy h5 "RFQ FOR CRITICAL SPARE PARTS LIST ABB KAFD-STOM-013725"
